Goal: Information Seeking & Learning: Learn about a topic

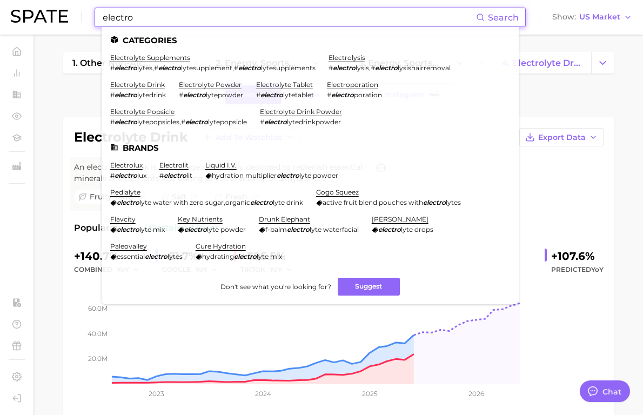
scroll to position [2, 0]
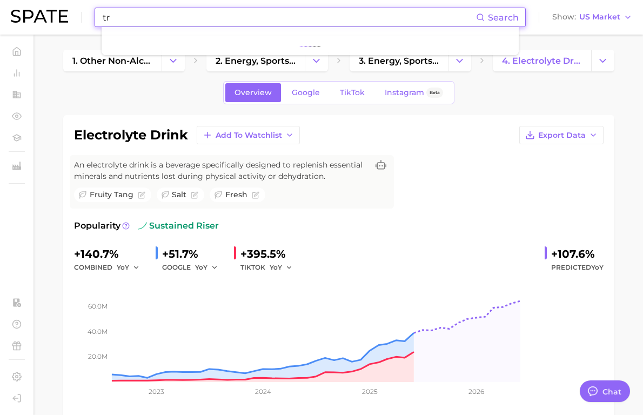
type input "t"
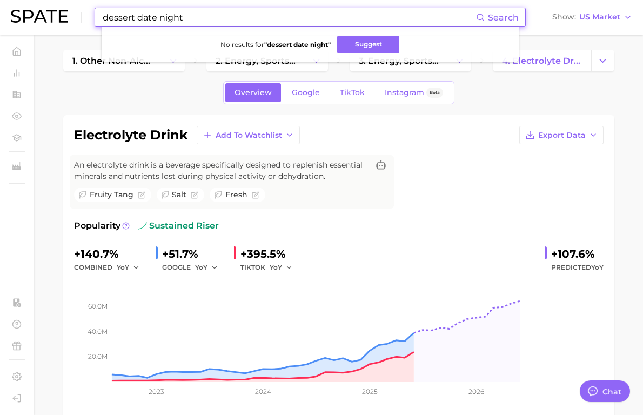
click at [179, 18] on input "dessert date night" at bounding box center [289, 17] width 375 height 18
click at [160, 20] on input "special treat" at bounding box center [289, 17] width 375 height 18
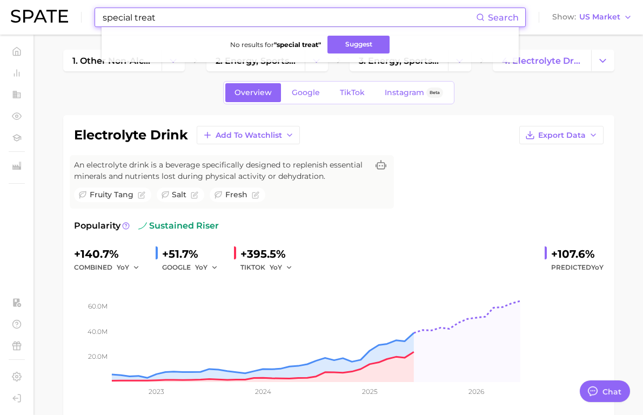
click at [160, 20] on input "special treat" at bounding box center [289, 17] width 375 height 18
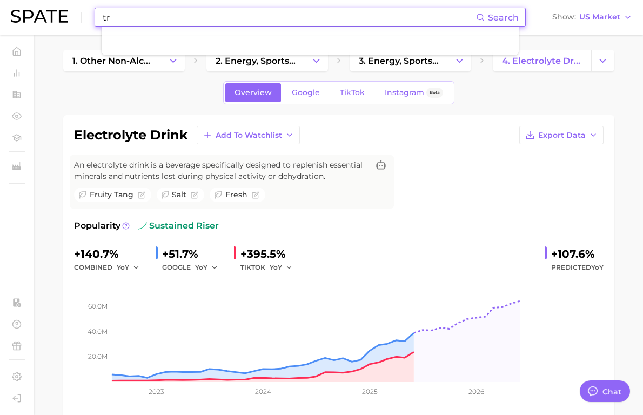
type input "t"
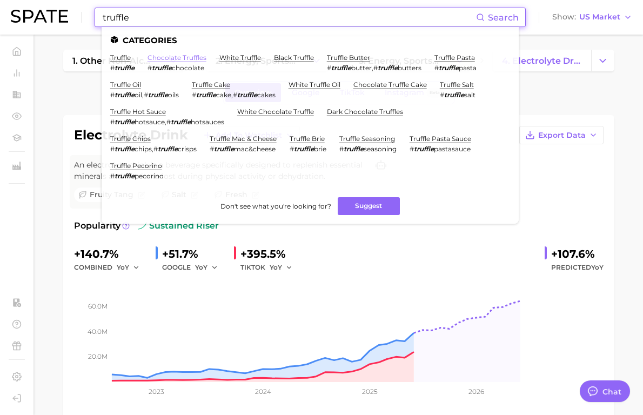
type input "truffle"
click at [161, 59] on link "chocolate truffles" at bounding box center [177, 58] width 59 height 8
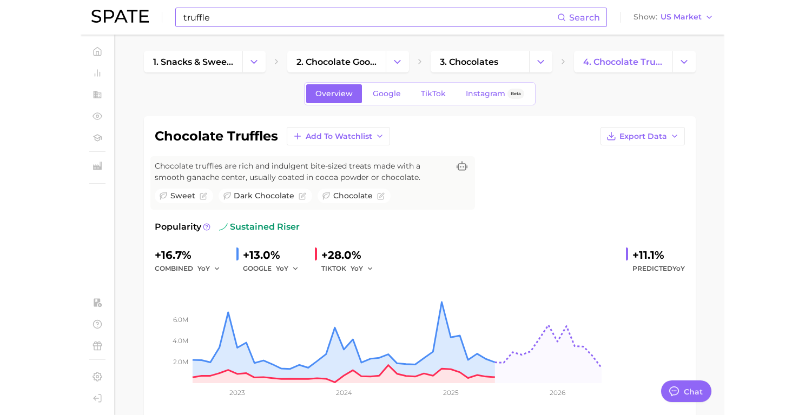
scroll to position [2, 0]
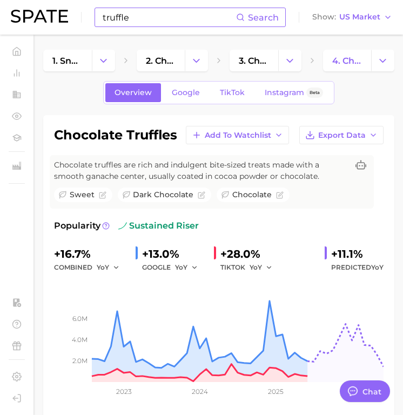
type textarea "x"
